Goal: Check status: Check status

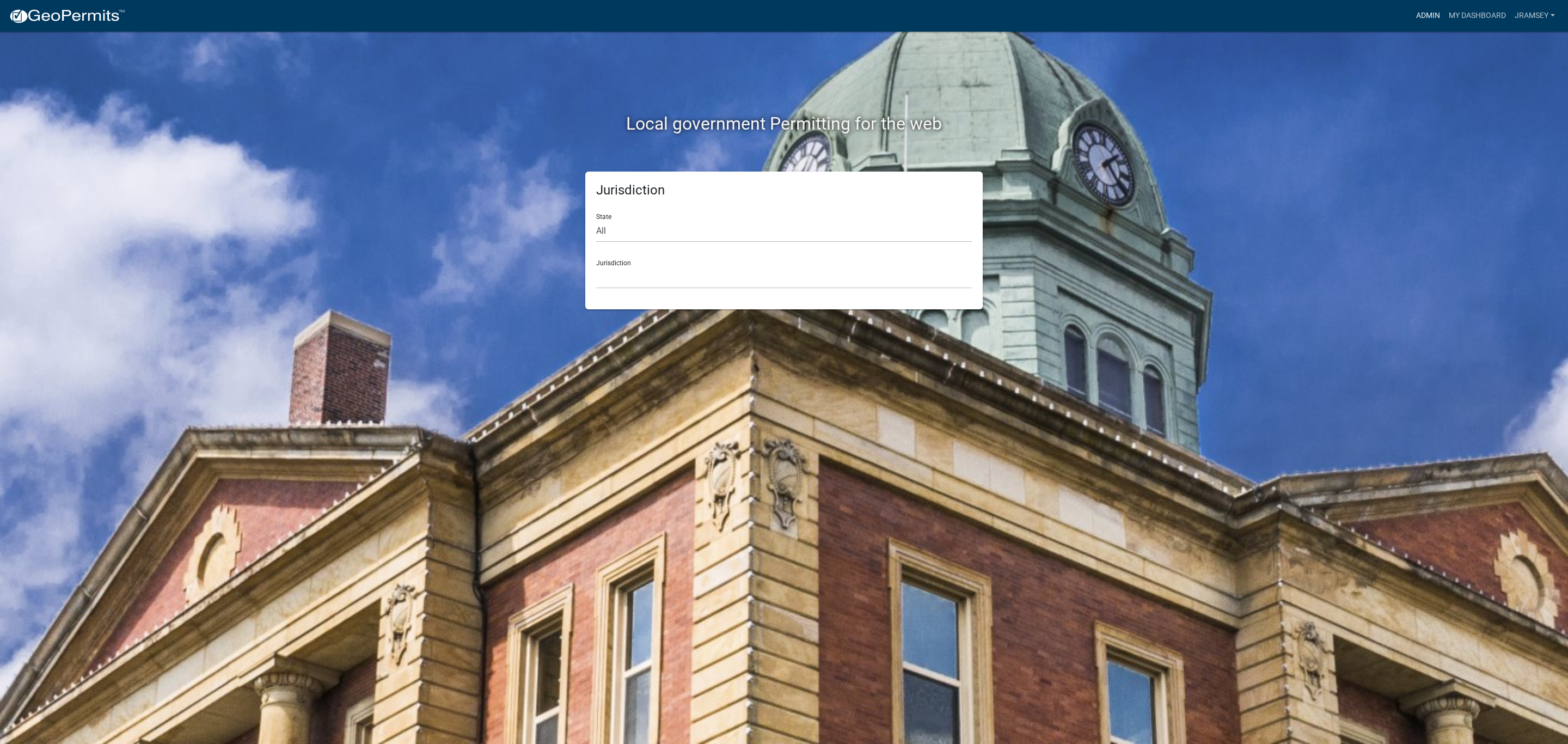
click at [1424, 12] on link "Admin" at bounding box center [1428, 15] width 33 height 20
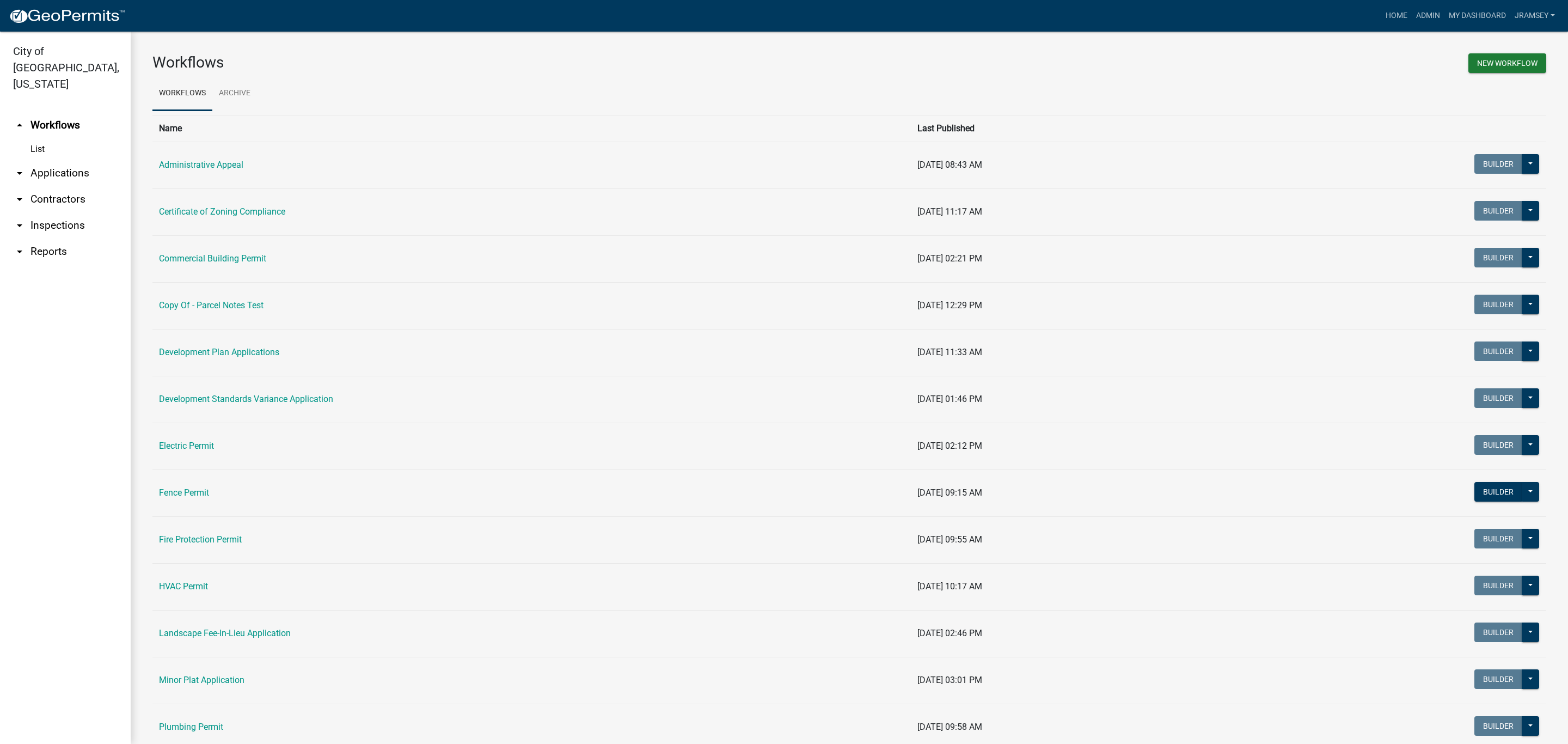
click at [64, 213] on link "arrow_drop_down Inspections" at bounding box center [65, 225] width 131 height 26
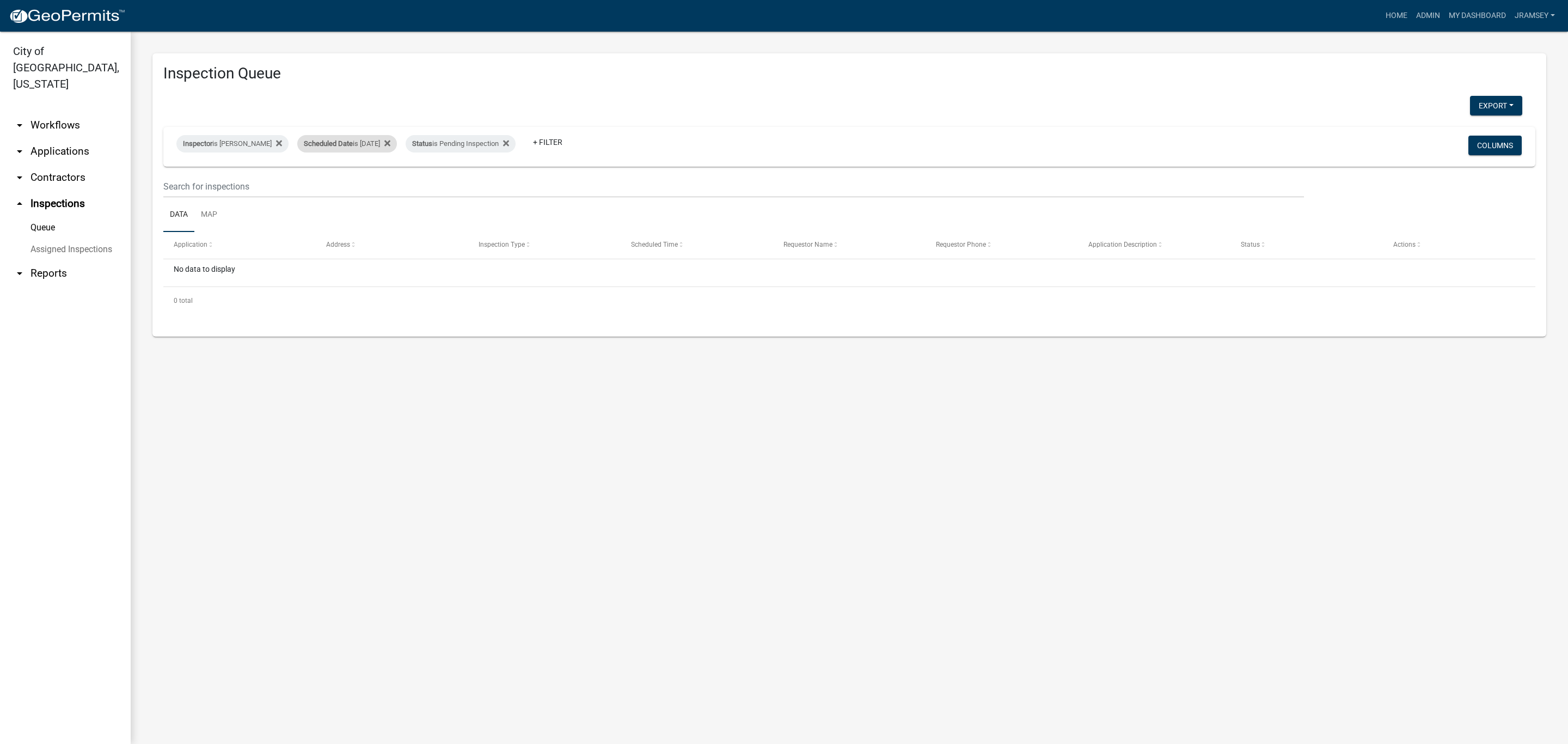
click at [380, 138] on div "Scheduled Date is [DATE]" at bounding box center [347, 144] width 100 height 18
click at [391, 178] on input "[DATE]" at bounding box center [357, 184] width 76 height 22
click at [386, 188] on input "[DATE]" at bounding box center [357, 184] width 76 height 22
type input "[DATE]"
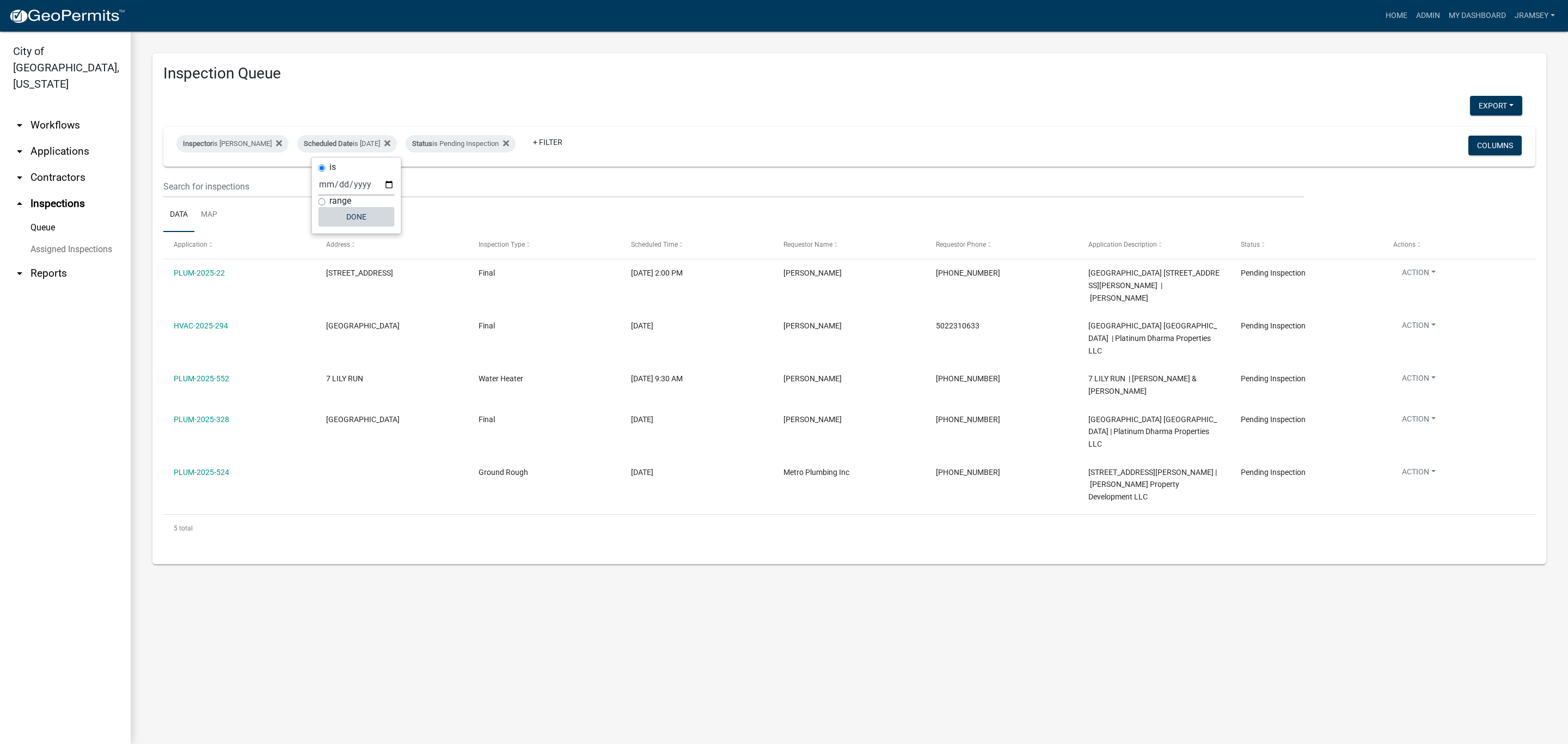
click at [358, 226] on button "Done" at bounding box center [357, 217] width 76 height 20
